Goal: Transaction & Acquisition: Purchase product/service

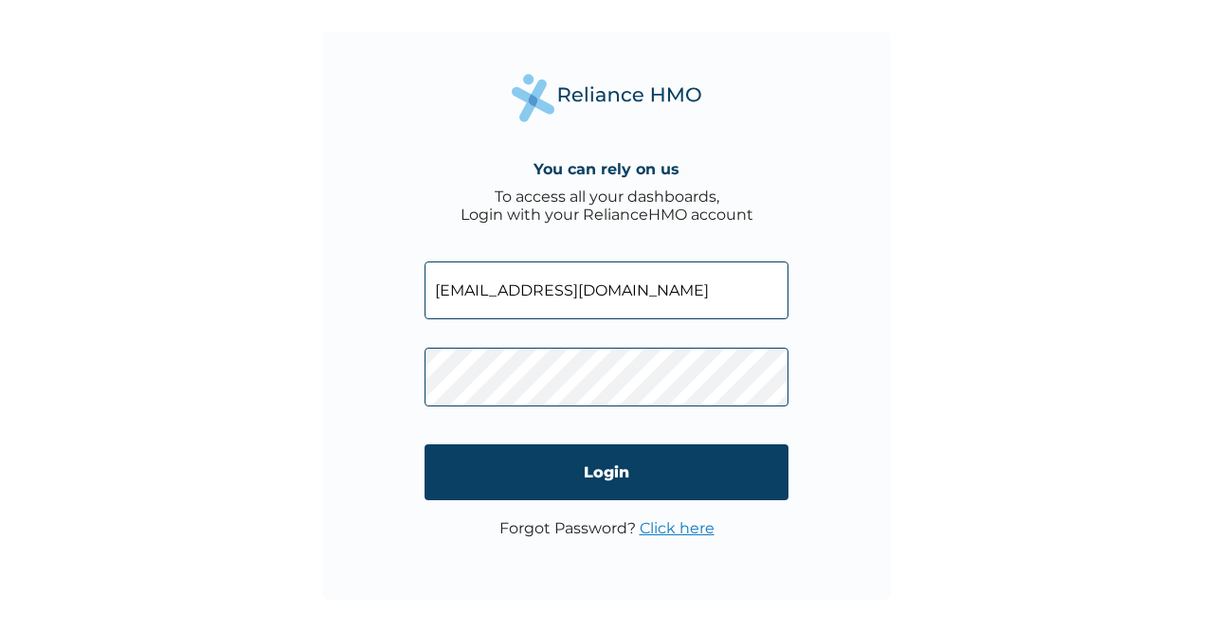
type input "[EMAIL_ADDRESS][DOMAIN_NAME]"
click at [504, 457] on input "Login" at bounding box center [607, 472] width 364 height 56
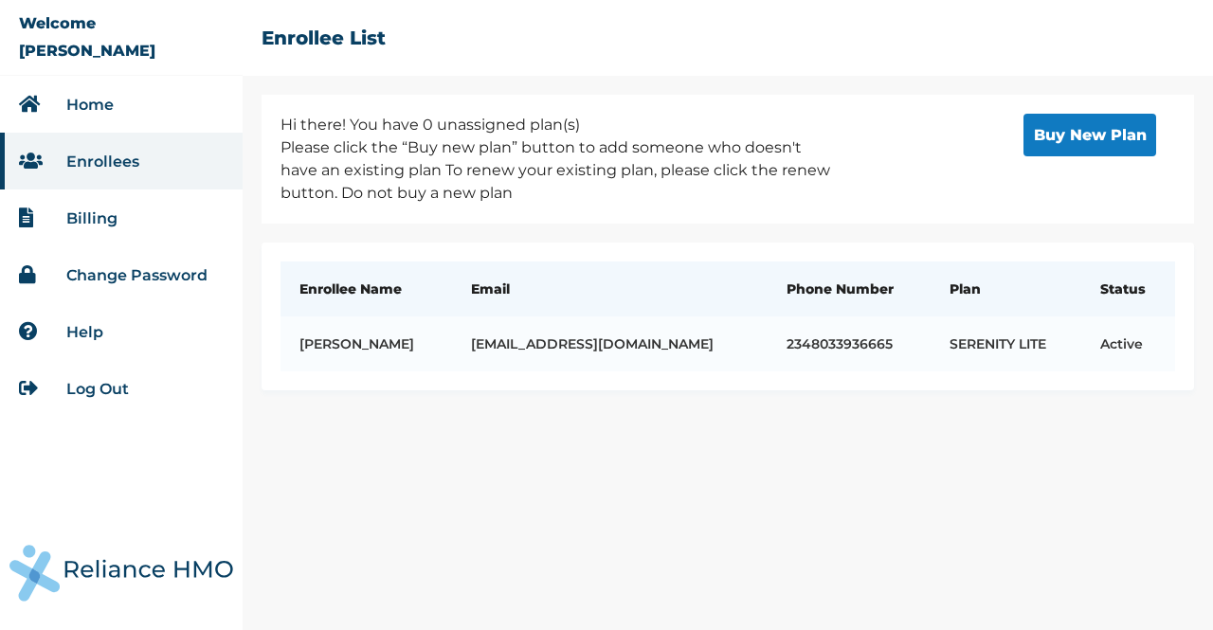
click at [1033, 133] on button "Buy New Plan" at bounding box center [1090, 135] width 133 height 43
